Goal: Task Accomplishment & Management: Manage account settings

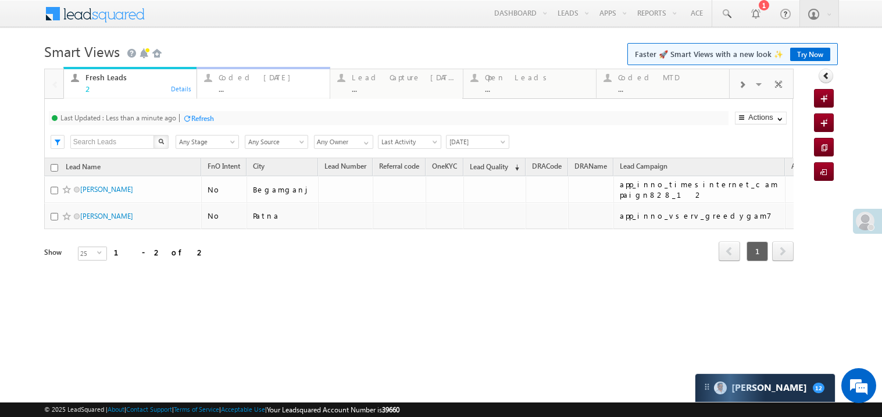
click at [263, 84] on div "..." at bounding box center [271, 88] width 104 height 9
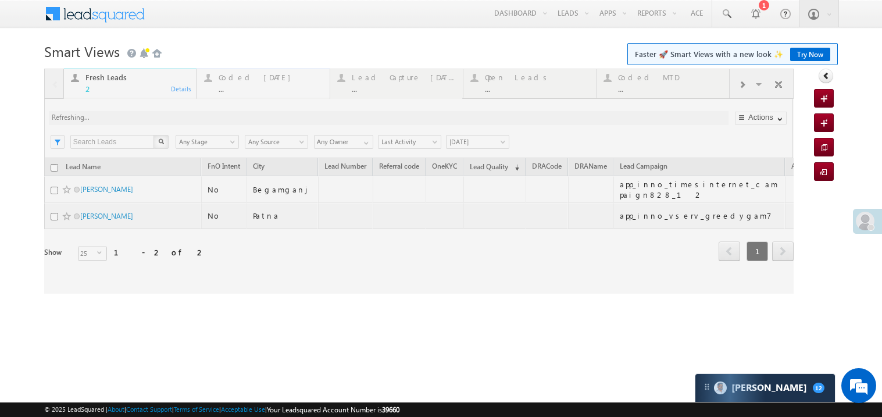
click at [263, 84] on div at bounding box center [418, 181] width 749 height 225
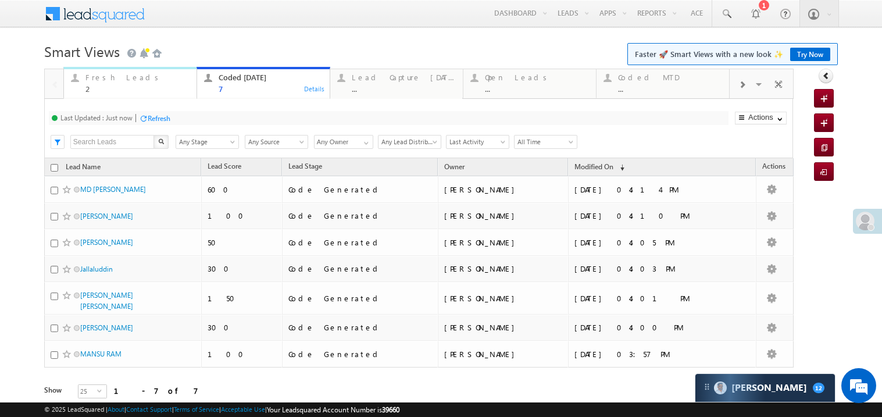
click at [127, 89] on div "2" at bounding box center [137, 88] width 104 height 9
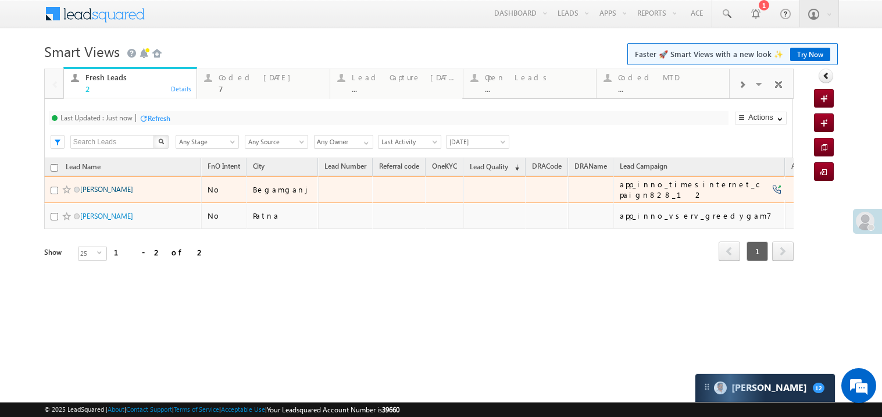
click at [116, 194] on link "[PERSON_NAME]" at bounding box center [106, 189] width 53 height 9
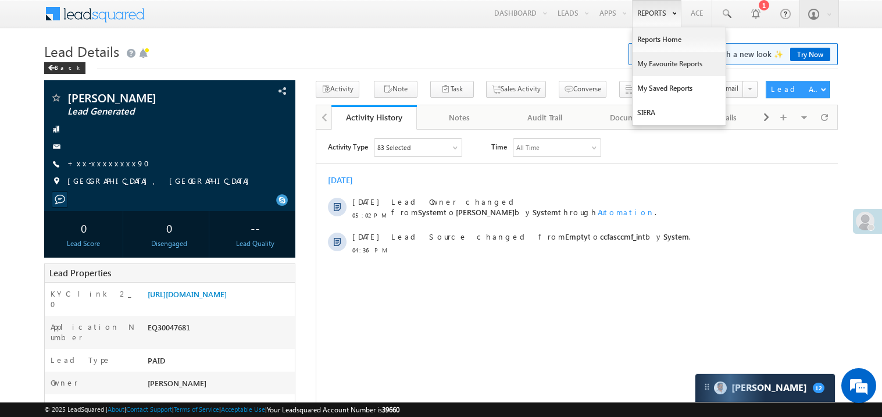
click at [645, 65] on link "My Favourite Reports" at bounding box center [678, 64] width 93 height 24
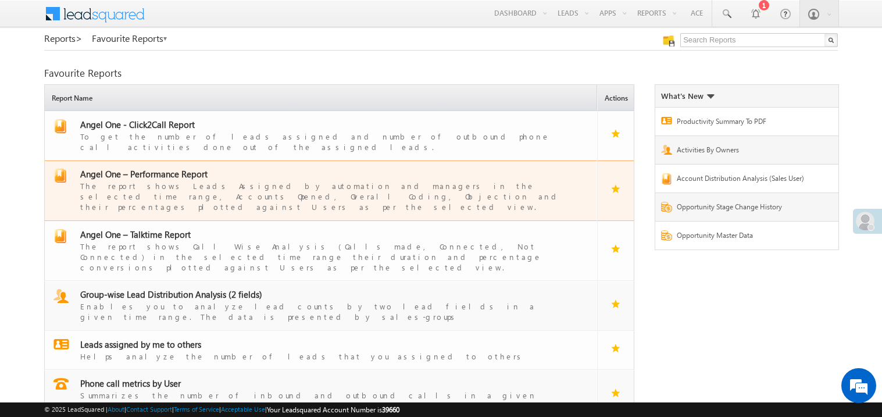
click at [156, 168] on span "Angel One – Performance Report" at bounding box center [143, 174] width 127 height 12
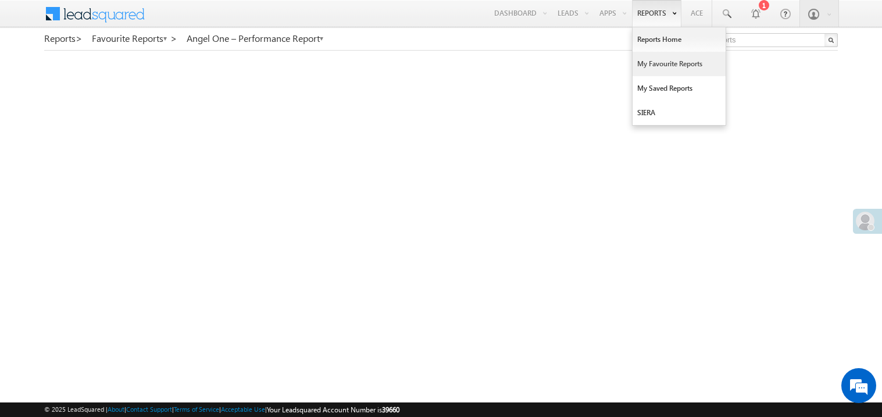
click at [649, 59] on link "My Favourite Reports" at bounding box center [678, 64] width 93 height 24
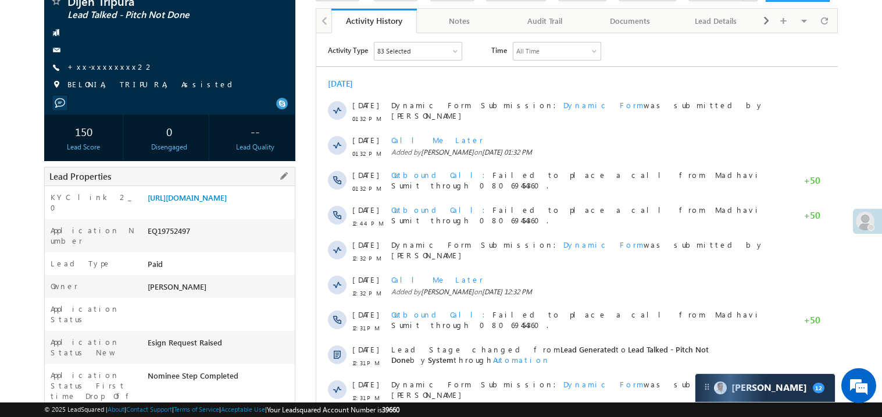
scroll to position [116, 0]
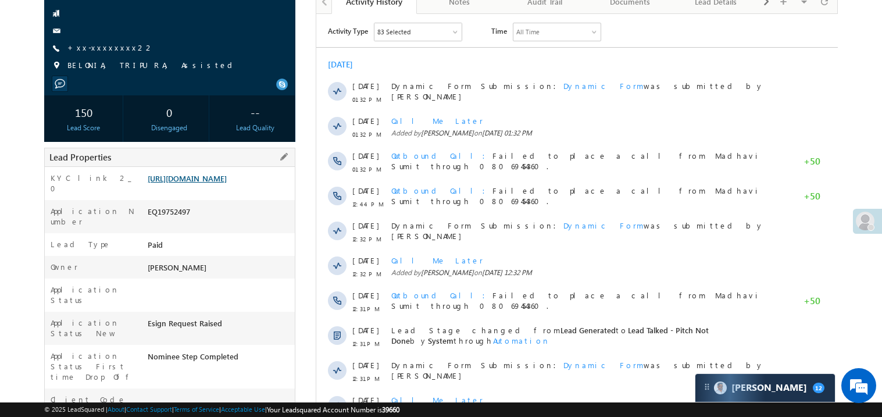
click at [197, 183] on link "[URL][DOMAIN_NAME]" at bounding box center [187, 178] width 79 height 10
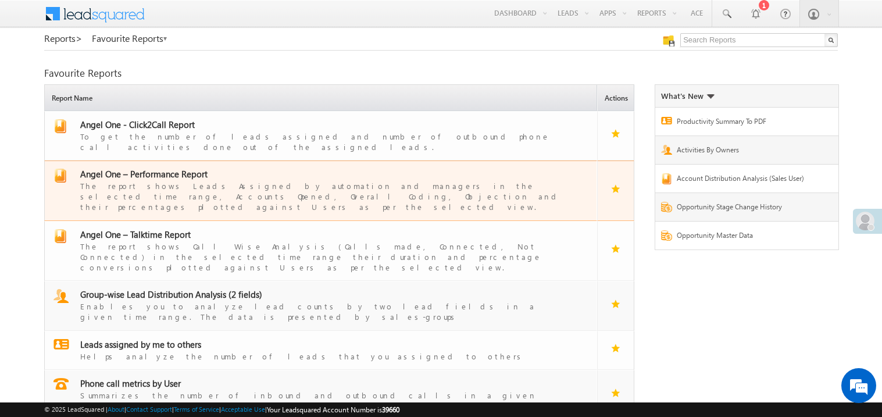
click at [161, 168] on span "Angel One – Performance Report" at bounding box center [143, 174] width 127 height 12
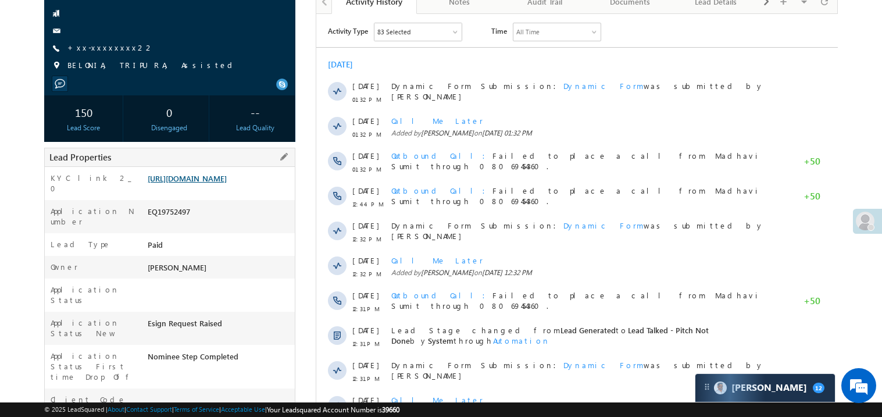
click at [214, 183] on link "https://angelbroking1-pk3em7sa.customui-test.leadsquared.com?leadId=f1180824-0d…" at bounding box center [187, 178] width 79 height 10
click at [216, 183] on link "https://angelbroking1-pk3em7sa.customui-test.leadsquared.com?leadId=f1180824-0d…" at bounding box center [187, 178] width 79 height 10
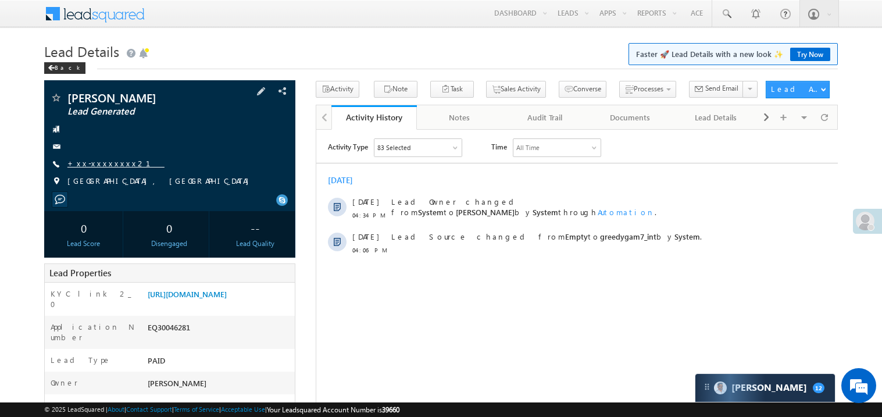
click at [99, 165] on link "+xx-xxxxxxxx21" at bounding box center [115, 163] width 97 height 10
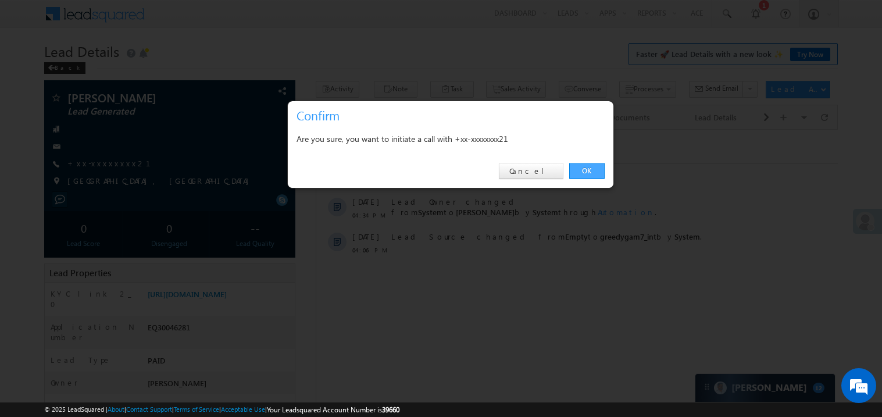
click at [582, 168] on link "OK" at bounding box center [586, 171] width 35 height 16
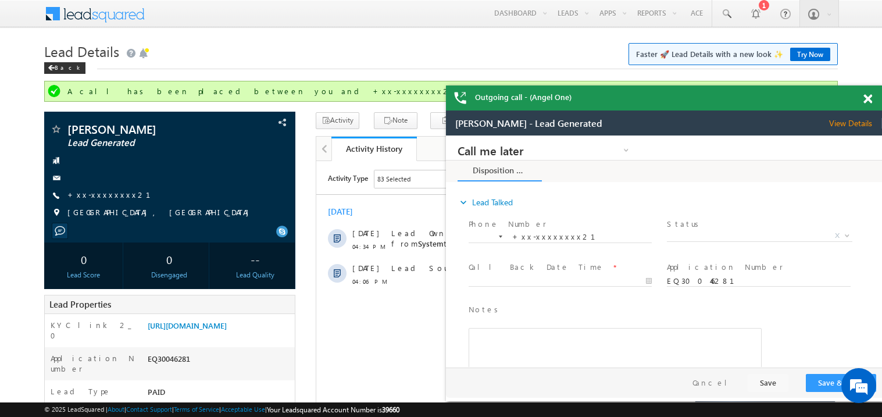
click at [869, 102] on span at bounding box center [867, 99] width 9 height 10
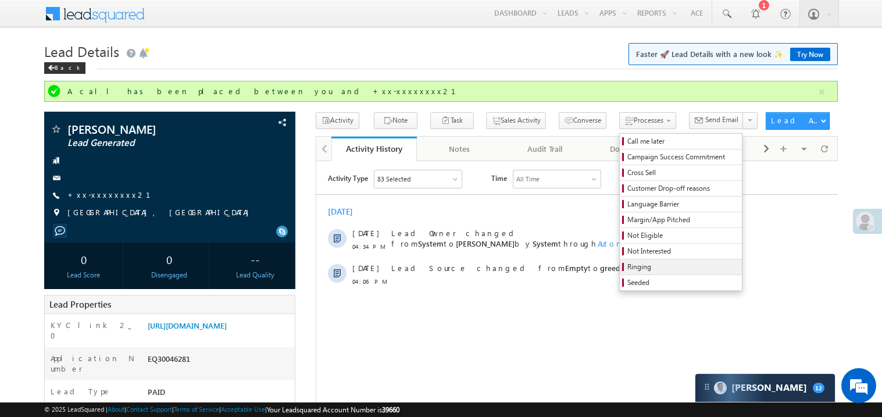
click at [632, 268] on span "Ringing" at bounding box center [682, 267] width 110 height 10
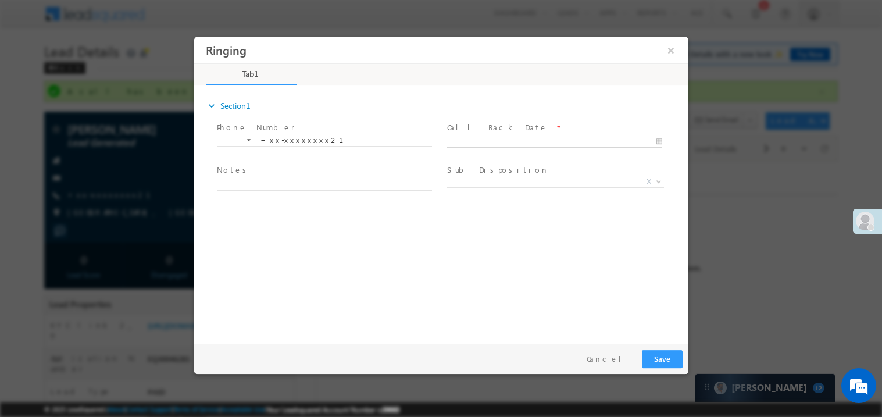
click at [484, 142] on body "Ringing ×" at bounding box center [441, 187] width 494 height 302
type input "10/05/25 5:36 PM"
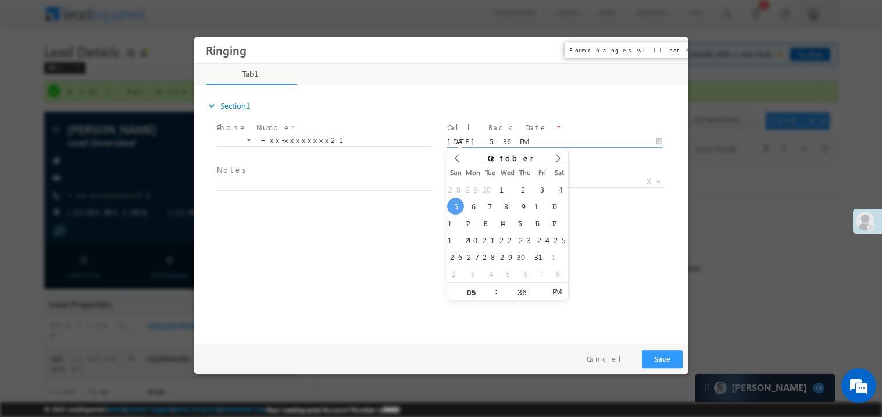
click at [675, 51] on button "×" at bounding box center [670, 50] width 20 height 22
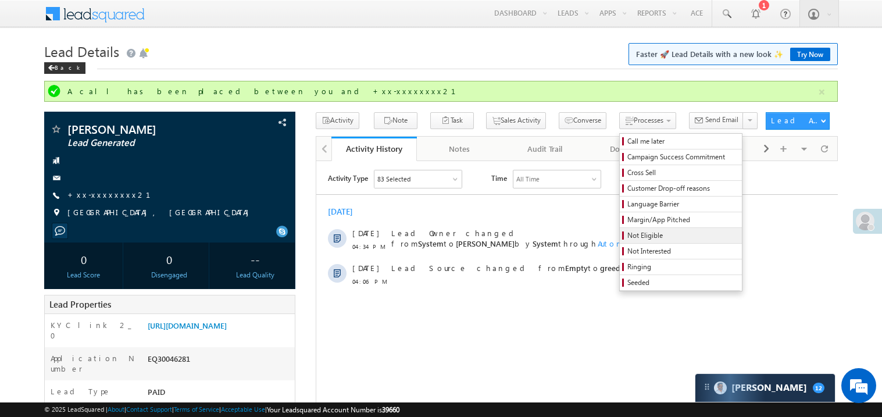
click at [627, 236] on span "Not Eligible" at bounding box center [682, 235] width 110 height 10
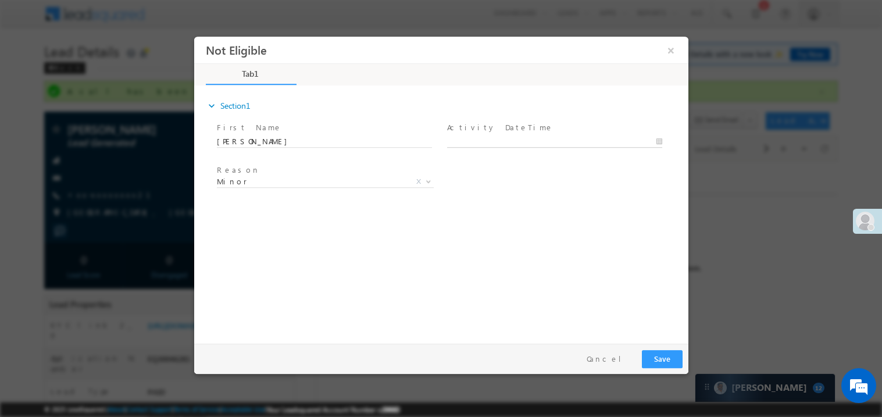
click at [470, 139] on body "Not Eligible ×" at bounding box center [441, 187] width 494 height 302
type input "10/05/25 5:36 PM"
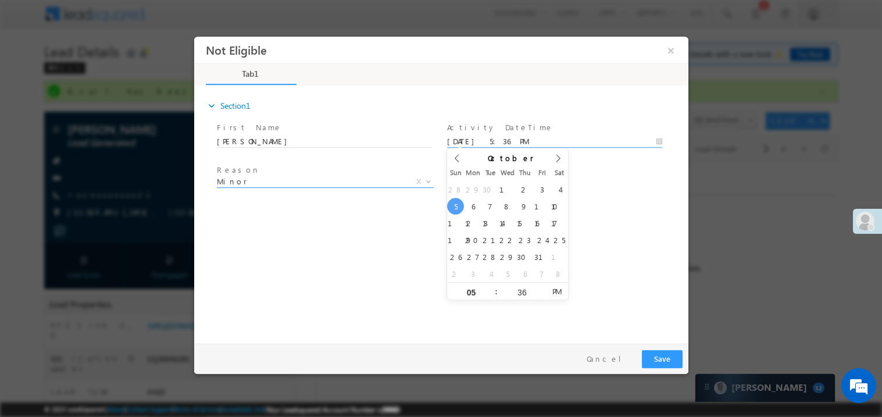
click at [269, 184] on span "Minor" at bounding box center [310, 181] width 189 height 10
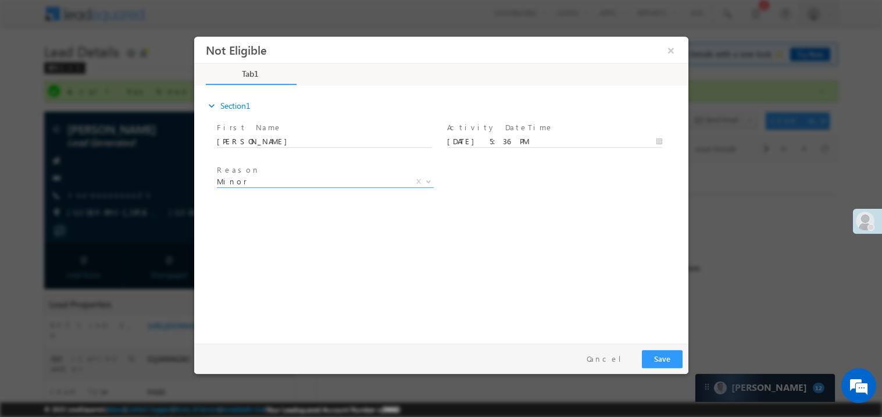
click at [549, 216] on div "expand_more Section1 First Name *" at bounding box center [443, 212] width 488 height 251
click at [661, 356] on button "Save" at bounding box center [661, 358] width 41 height 18
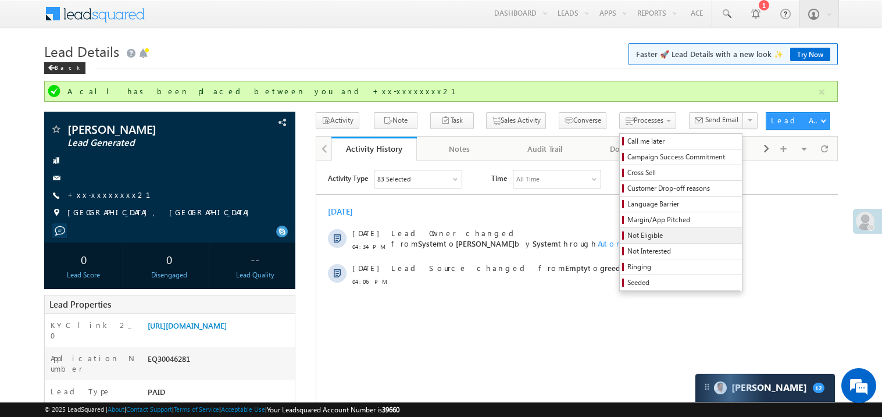
click at [627, 235] on span "Not Eligible" at bounding box center [682, 235] width 110 height 10
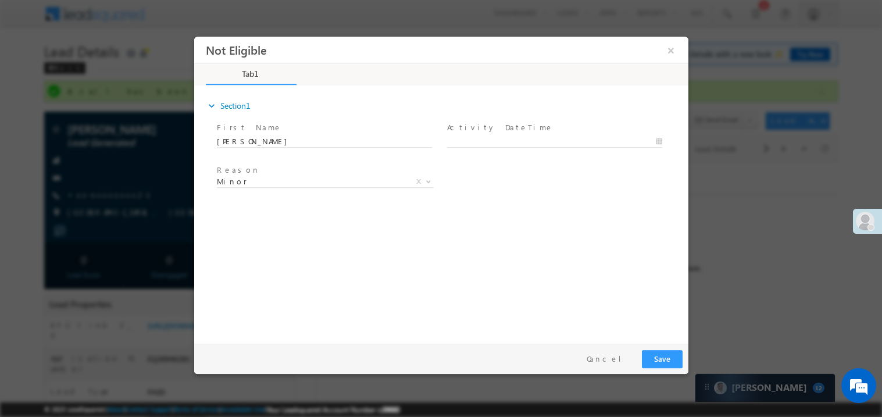
click at [474, 133] on span "Activity DateTime *" at bounding box center [553, 127] width 214 height 13
click at [467, 144] on body "Not Eligible ×" at bounding box center [441, 187] width 494 height 302
type input "10/05/25 5:37 PM"
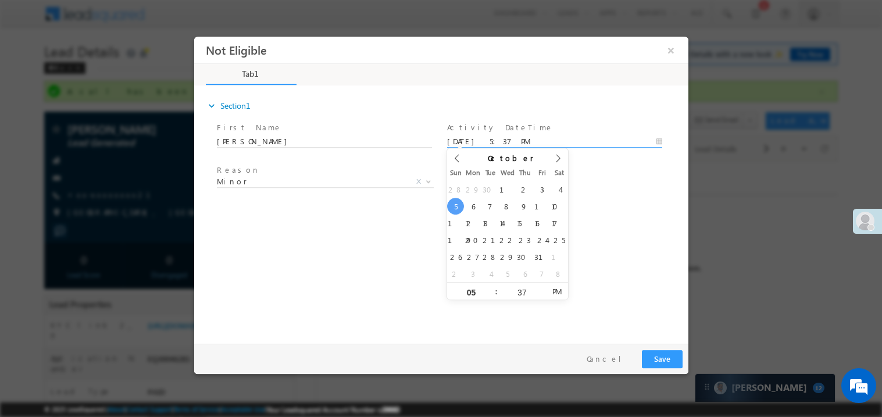
click at [375, 213] on div "expand_more Section1 First Name *" at bounding box center [443, 212] width 488 height 251
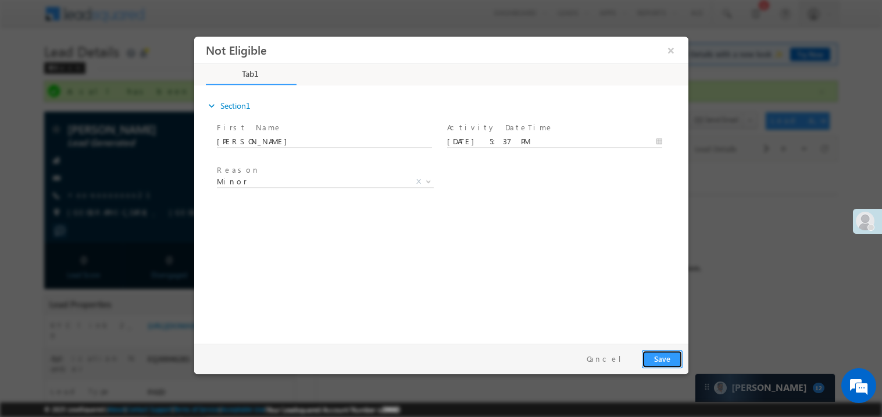
click at [656, 355] on button "Save" at bounding box center [661, 358] width 41 height 18
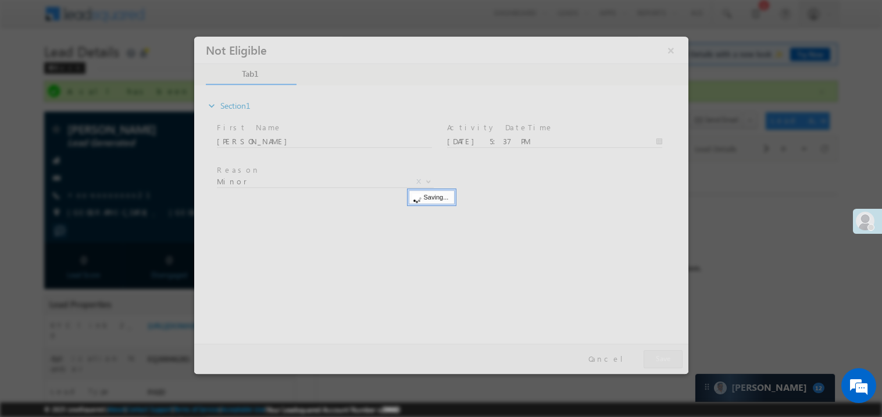
click at [656, 355] on div at bounding box center [441, 204] width 494 height 337
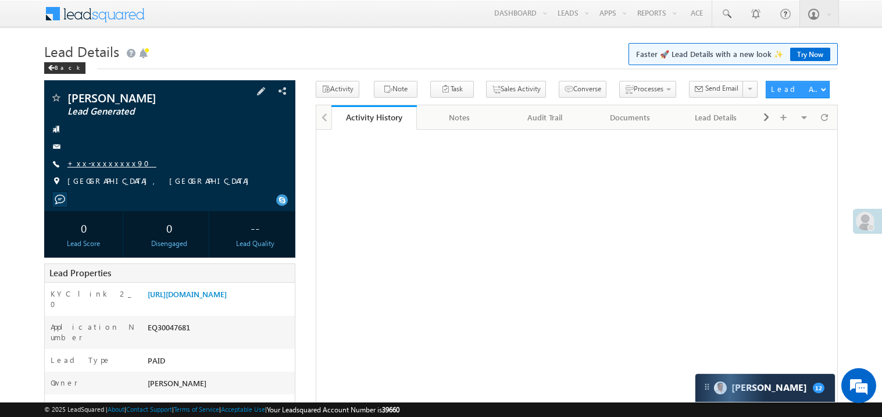
click at [106, 161] on link "+xx-xxxxxxxx90" at bounding box center [111, 163] width 89 height 10
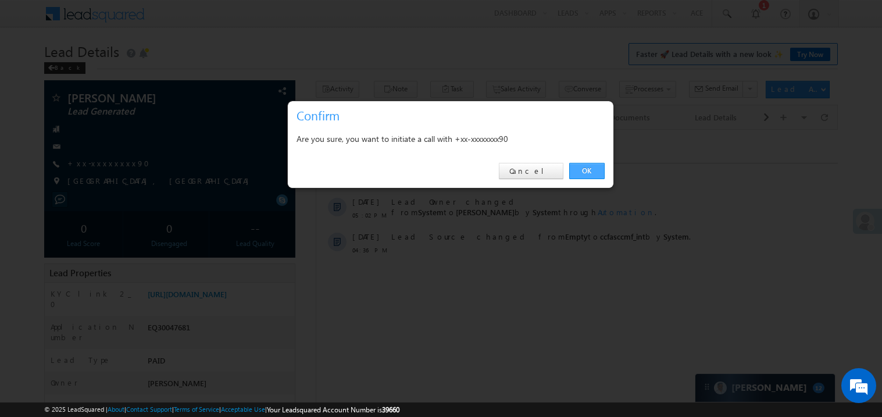
click at [588, 169] on link "OK" at bounding box center [586, 171] width 35 height 16
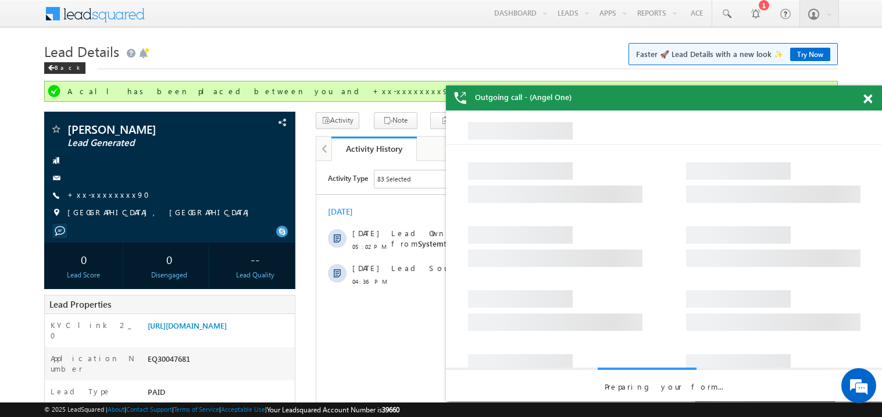
click at [869, 99] on span at bounding box center [867, 99] width 9 height 10
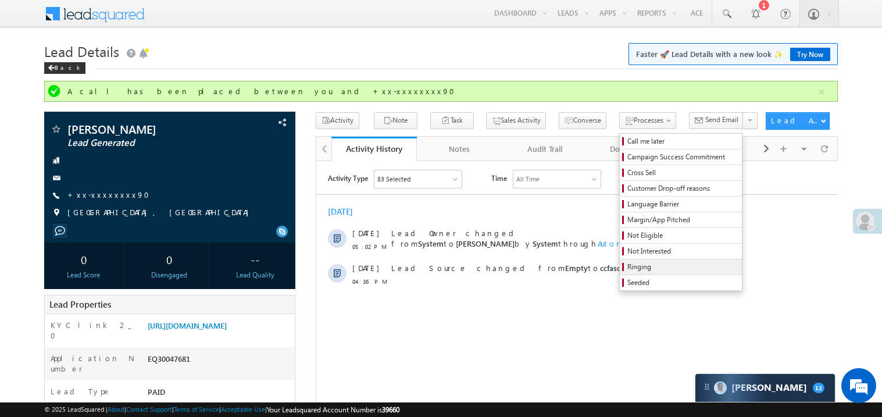
click at [627, 272] on span "Ringing" at bounding box center [682, 267] width 110 height 10
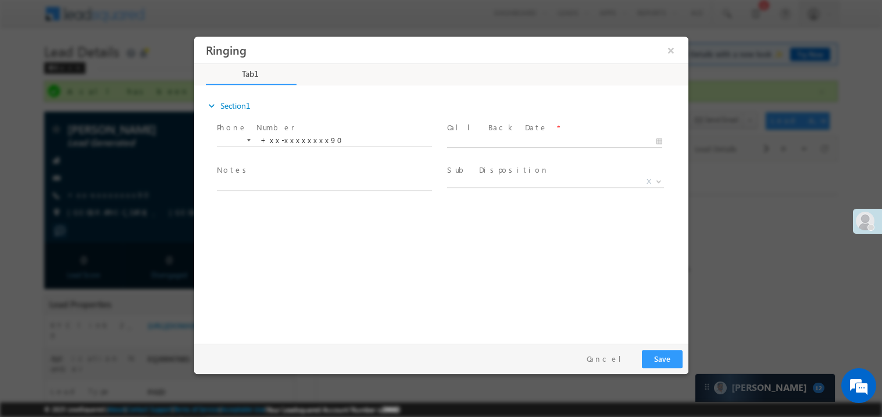
click at [482, 140] on body "Ringing ×" at bounding box center [441, 187] width 494 height 302
type input "10/05/25 5:37 PM"
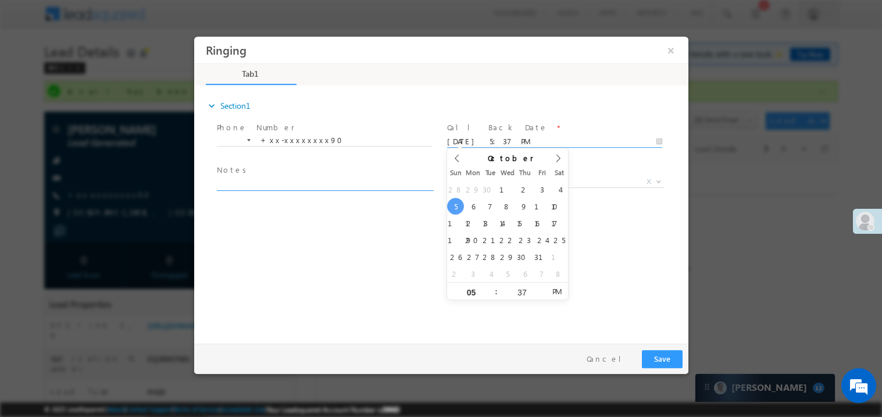
click at [303, 184] on textarea at bounding box center [323, 183] width 215 height 13
type textarea "ring"
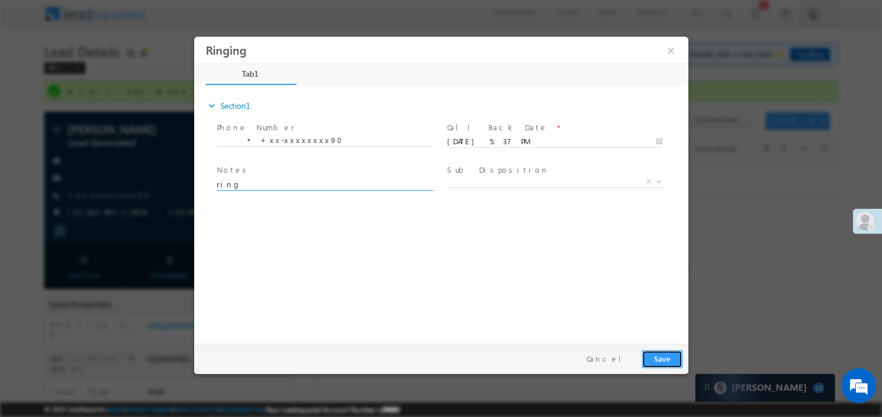
click at [666, 356] on button "Save" at bounding box center [661, 358] width 41 height 18
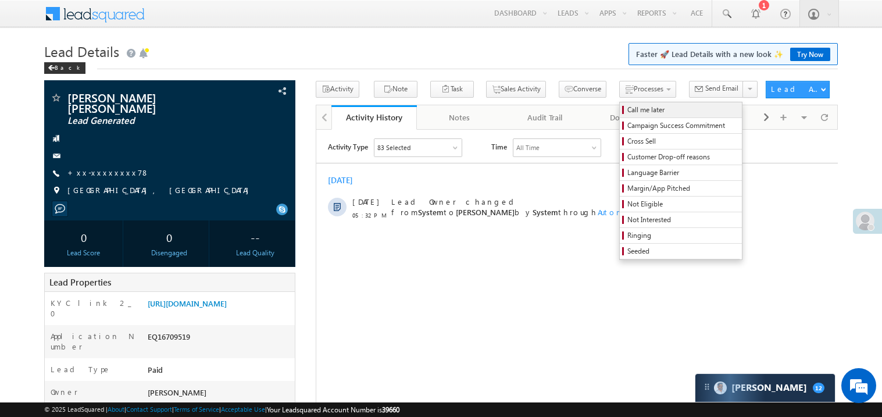
click at [627, 108] on span "Call me later" at bounding box center [682, 110] width 110 height 10
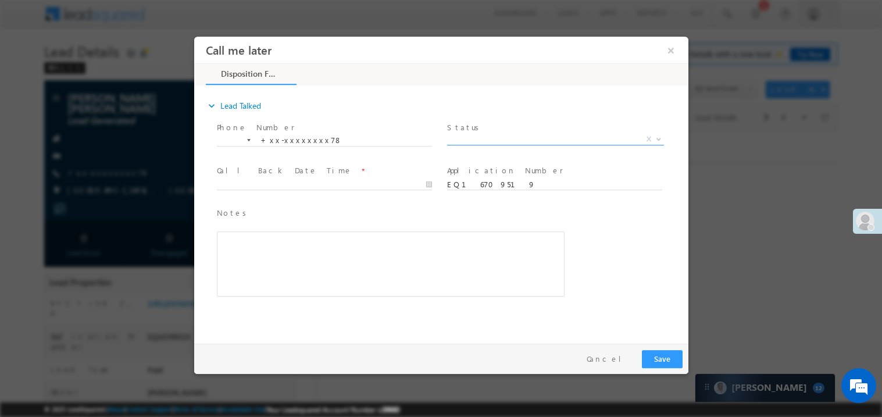
click at [498, 135] on span "X" at bounding box center [554, 139] width 217 height 12
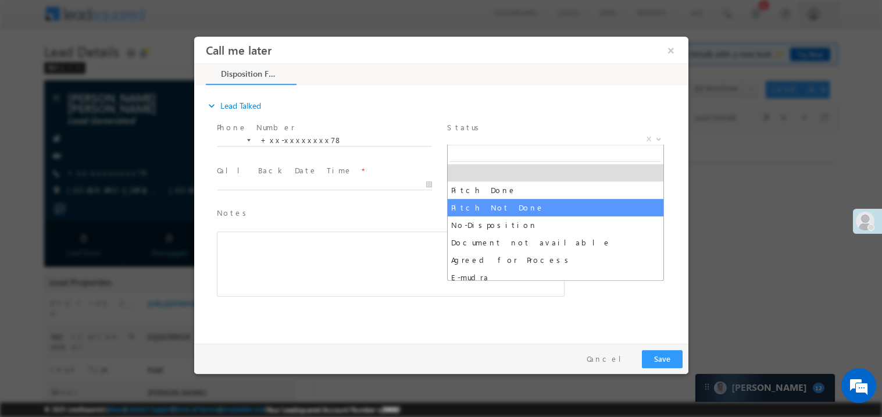
select select "Pitch Not Done"
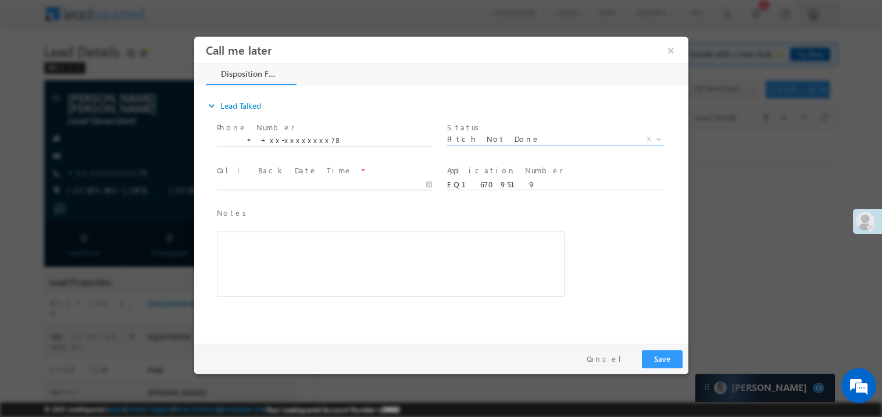
click at [276, 185] on body "Call me later ×" at bounding box center [441, 187] width 494 height 302
type input "[DATE] 5:38 PM"
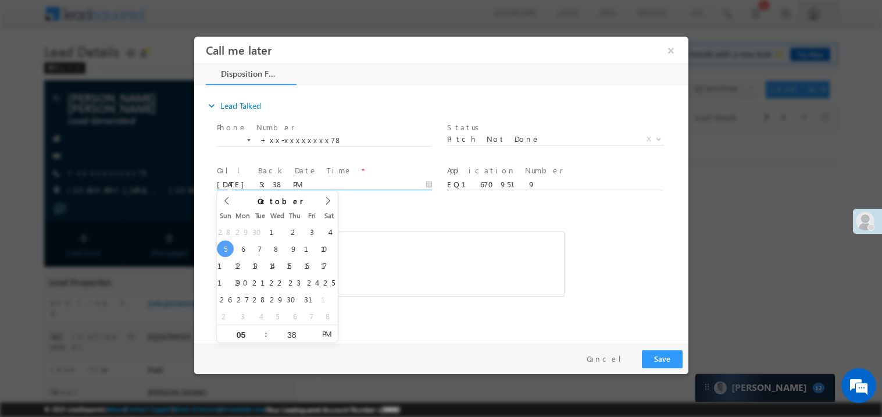
click at [414, 248] on div "Rich Text Editor, 40788eee-0fb2-11ec-a811-0adc8a9d82c2__tab1__section1__Notes__…" at bounding box center [390, 263] width 348 height 65
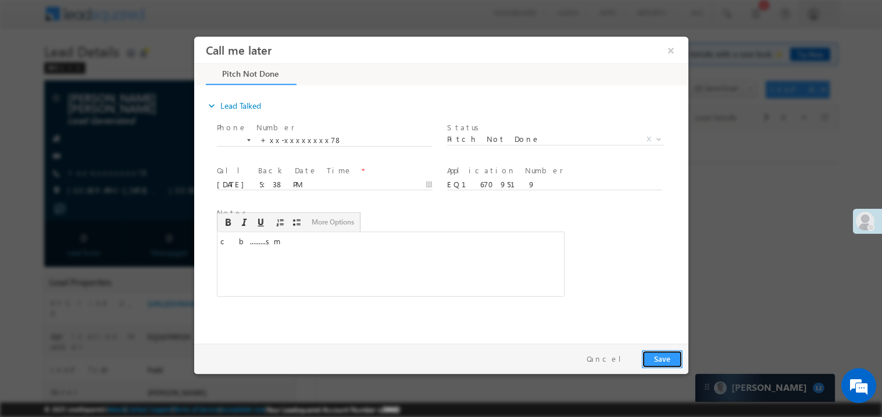
click at [662, 363] on button "Save" at bounding box center [661, 358] width 41 height 18
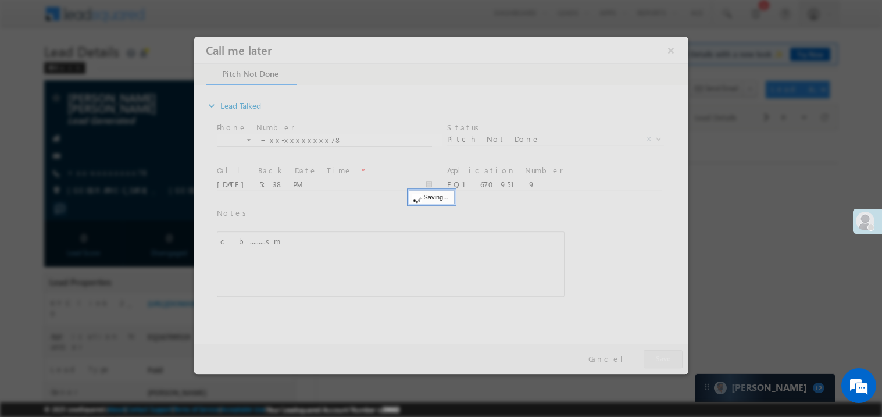
click at [662, 363] on div at bounding box center [441, 204] width 494 height 337
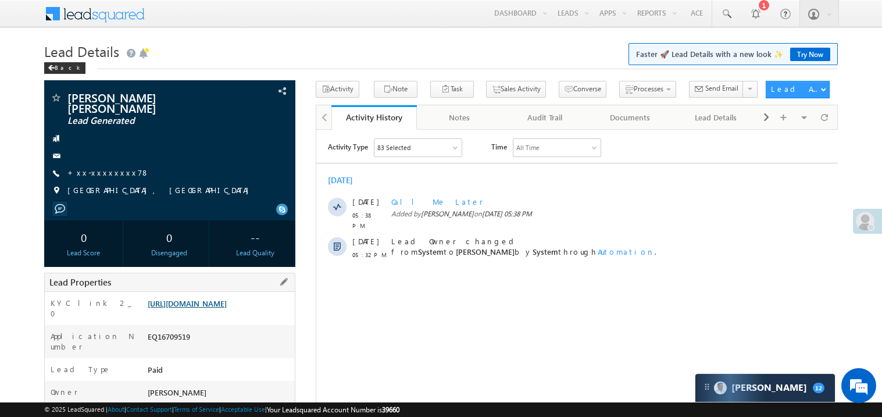
click at [220, 308] on link "[URL][DOMAIN_NAME]" at bounding box center [187, 303] width 79 height 10
